Goal: Check status

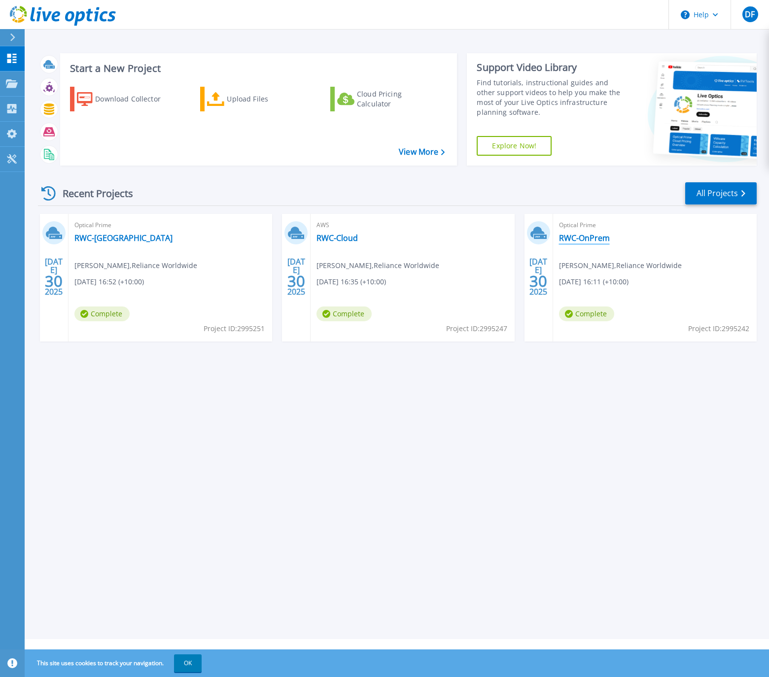
click at [580, 235] on link "RWC-OnPrem" at bounding box center [584, 238] width 51 height 10
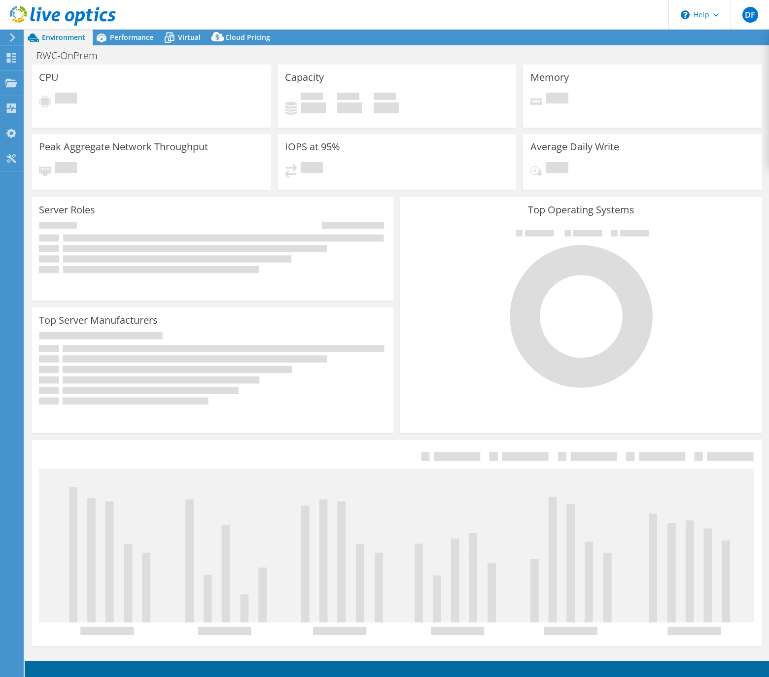
select select "USD"
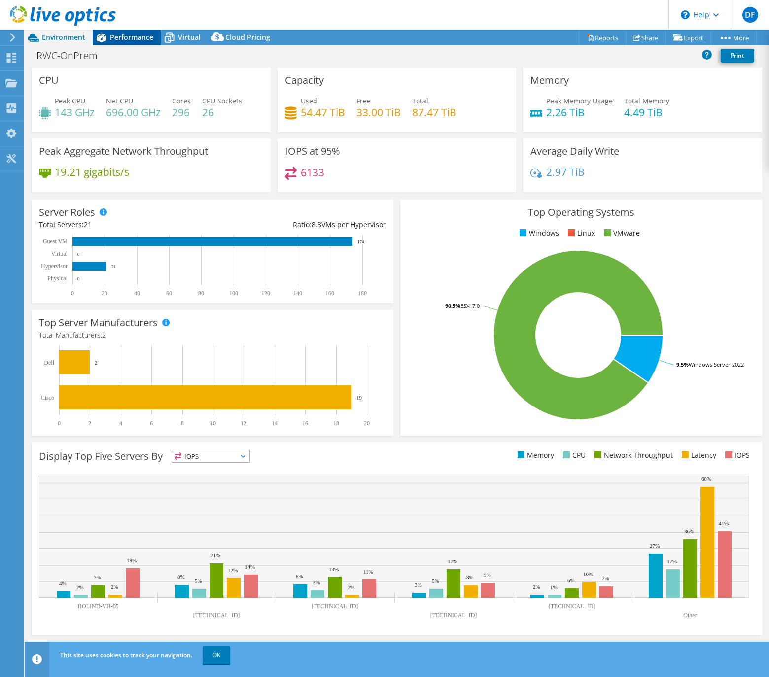
click at [142, 34] on span "Performance" at bounding box center [131, 37] width 43 height 9
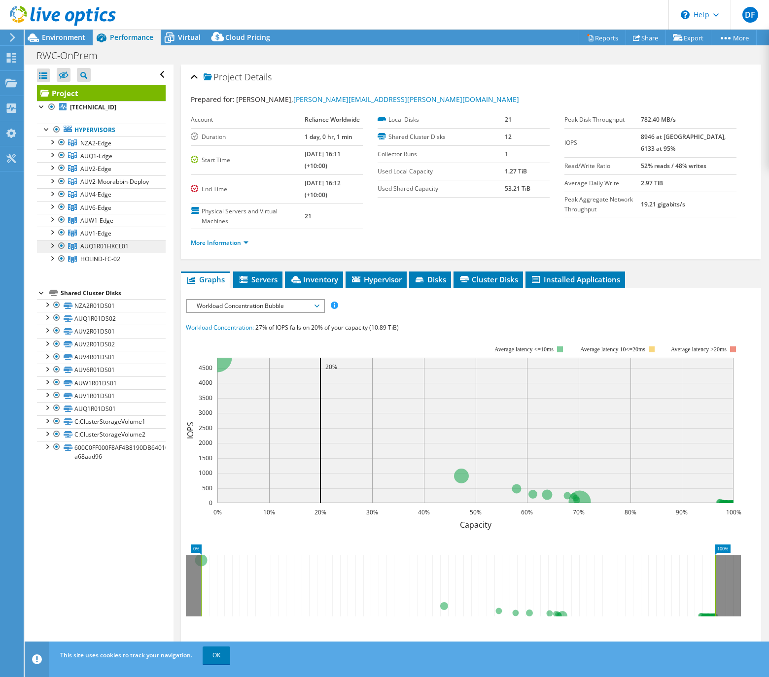
click at [94, 147] on span "AUQ1R01HXCL01" at bounding box center [95, 143] width 31 height 8
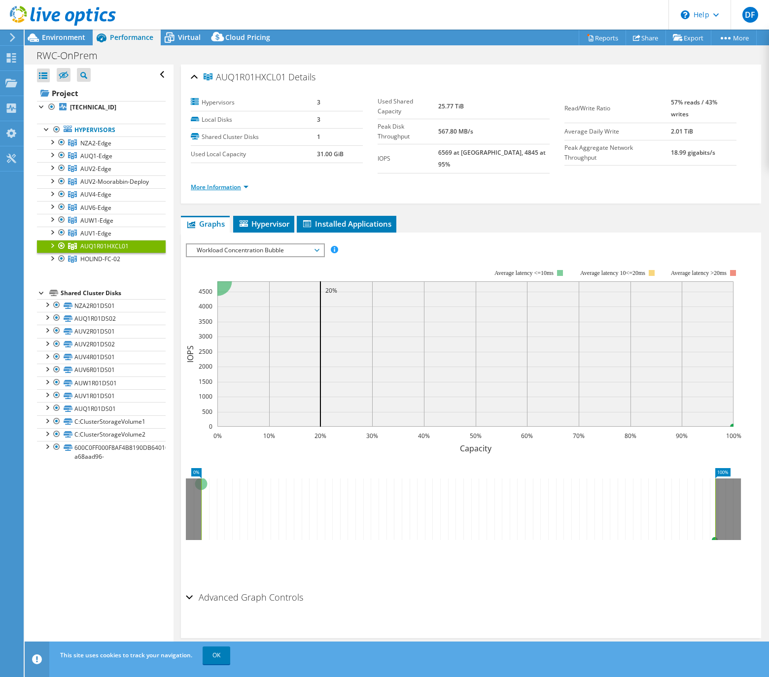
click at [244, 183] on link "More Information" at bounding box center [220, 187] width 58 height 8
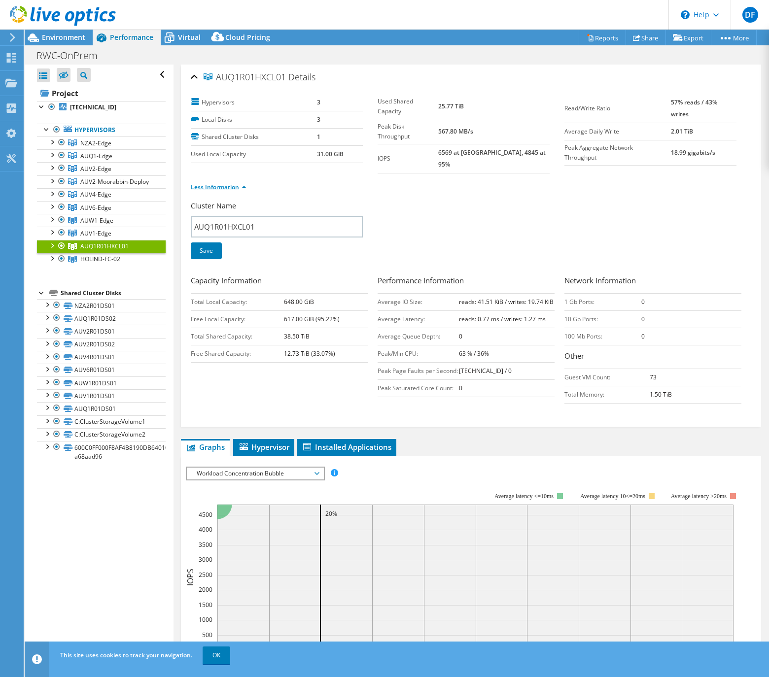
click at [242, 183] on link "Less Information" at bounding box center [219, 187] width 56 height 8
